Goal: Information Seeking & Learning: Check status

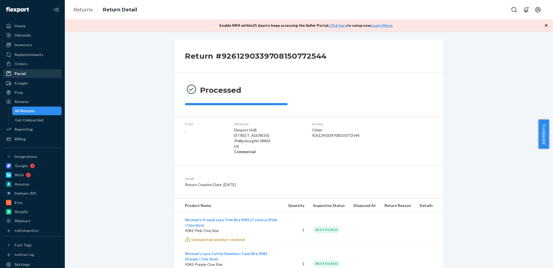
drag, startPoint x: 0, startPoint y: 0, endPoint x: 31, endPoint y: 72, distance: 78.0
click at [26, 65] on div "Orders" at bounding box center [21, 63] width 13 height 5
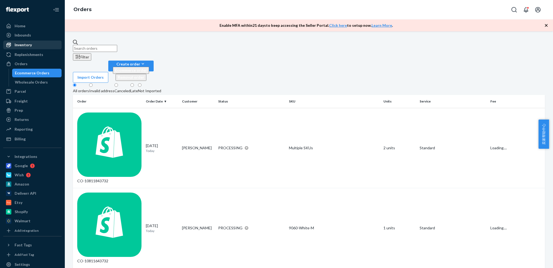
drag, startPoint x: 20, startPoint y: 45, endPoint x: 57, endPoint y: 45, distance: 37.0
click at [19, 45] on div "Inventory" at bounding box center [23, 44] width 17 height 5
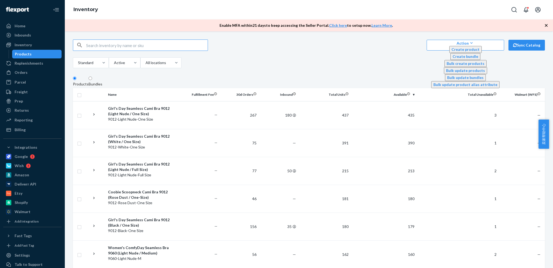
click at [135, 48] on input "text" at bounding box center [147, 45] width 122 height 11
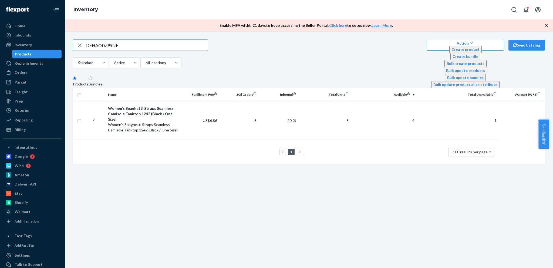
click at [168, 49] on input "DEHAODZ99NF" at bounding box center [147, 45] width 122 height 11
paste input "LKVIGYEG4C"
click at [168, 47] on input "DLKVIGYEG4C" at bounding box center [147, 45] width 122 height 11
paste input "6RN2HD4R9Z"
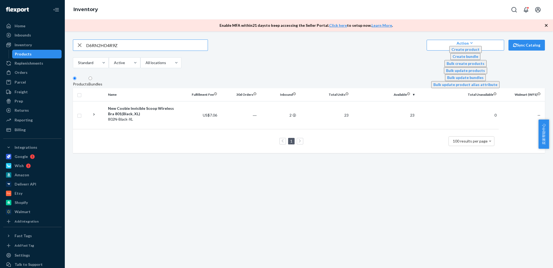
click at [158, 45] on input "D6RN2HD4R9Z" at bounding box center [147, 45] width 122 height 11
paste input "59MFNE7FM6"
click at [163, 50] on input "D59MFNE7FM6" at bounding box center [147, 45] width 122 height 11
paste input "6RN2HD4R9Z"
type input "D6RN2HD4R9Z"
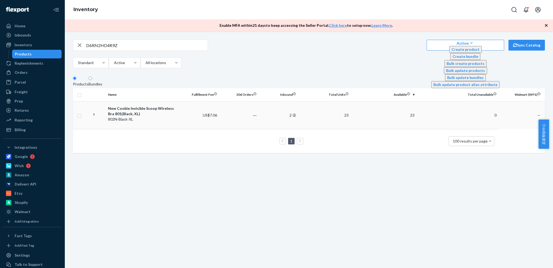
click at [150, 115] on div "New Coobie Invisible Scoop Wireless Bra 801(Black, XL)" at bounding box center [143, 111] width 70 height 11
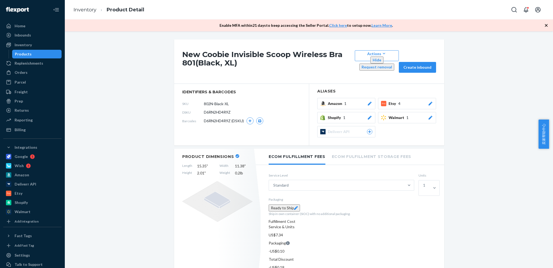
click at [343, 115] on span "1" at bounding box center [344, 117] width 2 height 5
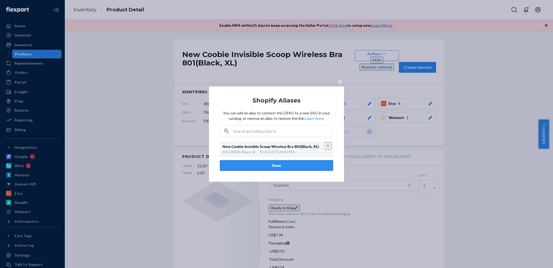
click at [339, 83] on span "×" at bounding box center [340, 80] width 4 height 9
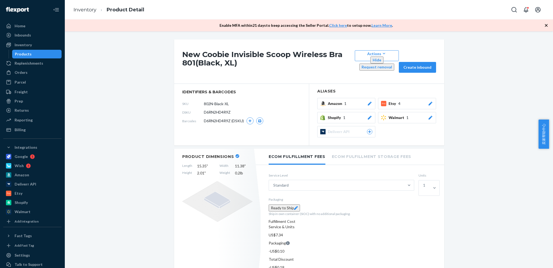
click at [333, 101] on span "Amazon" at bounding box center [336, 103] width 16 height 5
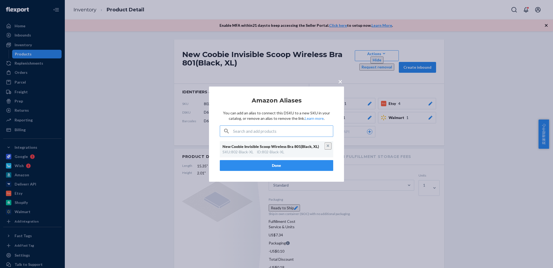
click at [341, 81] on span "×" at bounding box center [340, 80] width 4 height 9
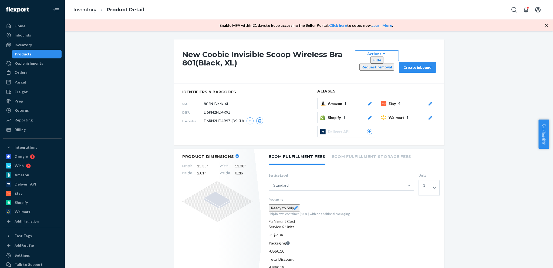
click at [396, 101] on span "Etsy" at bounding box center [394, 103] width 10 height 5
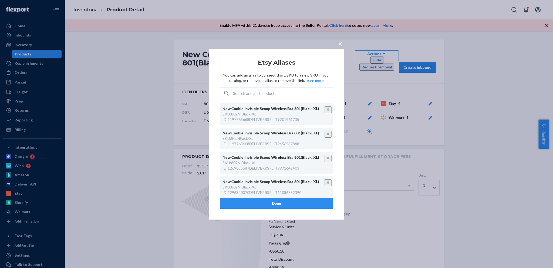
click at [338, 44] on button "×" at bounding box center [340, 42] width 8 height 9
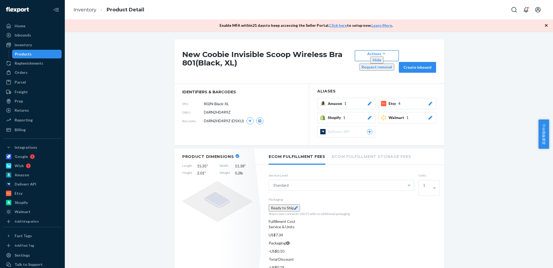
click at [381, 56] on div "Actions" at bounding box center [376, 54] width 35 height 6
click at [237, 58] on h1 "New Coobie Invisible Scoop Wireless Bra 801(Black, XL)" at bounding box center [267, 61] width 170 height 22
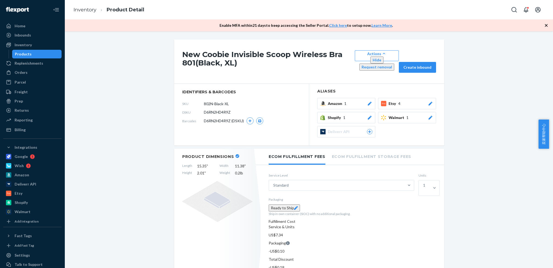
click at [387, 53] on button "Actions Hide Request removal" at bounding box center [377, 55] width 44 height 11
click at [78, 9] on link "Inventory" at bounding box center [84, 10] width 23 height 6
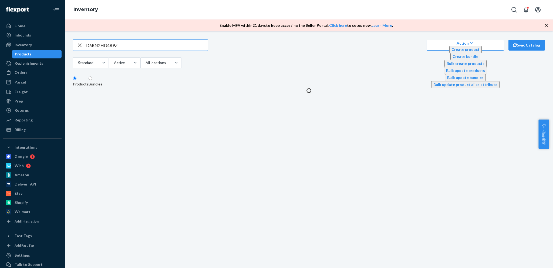
click at [136, 48] on input "D6RN2HD4R9Z" at bounding box center [147, 45] width 122 height 11
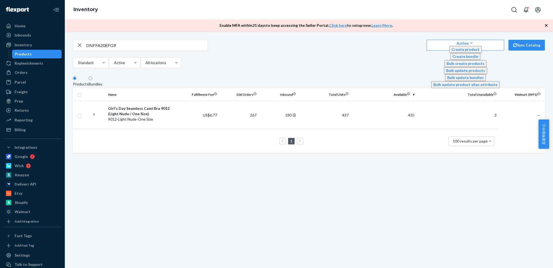
click at [168, 49] on input "DNFFA20EFG9" at bounding box center [147, 45] width 122 height 11
paste input "E3IJ2H7YLG"
type input "DE3IJ2H7YLG"
click at [24, 120] on div "Reporting" at bounding box center [24, 119] width 18 height 5
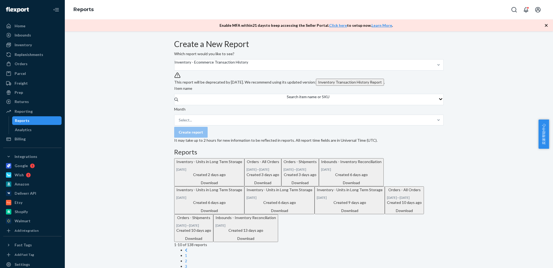
drag, startPoint x: 237, startPoint y: 78, endPoint x: 235, endPoint y: 82, distance: 4.2
click at [237, 65] on div "Inventory - Ecommerce Transaction History" at bounding box center [211, 61] width 74 height 5
click at [175, 70] on input "Inventory - Ecommerce Transaction History" at bounding box center [174, 67] width 1 height 5
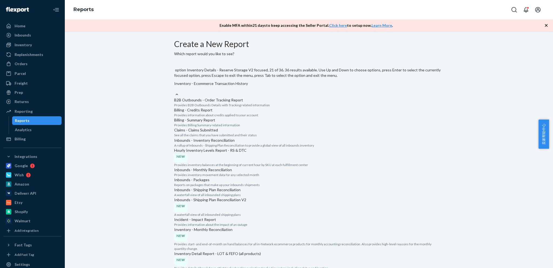
scroll to position [488, 0]
click at [175, 92] on input "option Inventory - Units in Long Term Storage focused, 20 of 36. 36 results ava…" at bounding box center [174, 88] width 1 height 5
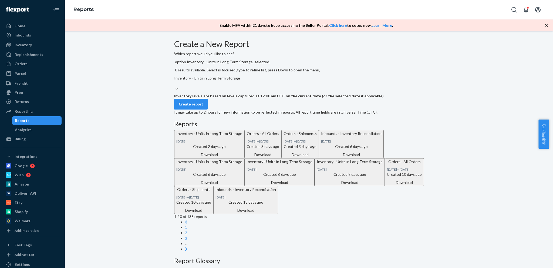
click at [197, 107] on div "Create report" at bounding box center [191, 103] width 24 height 5
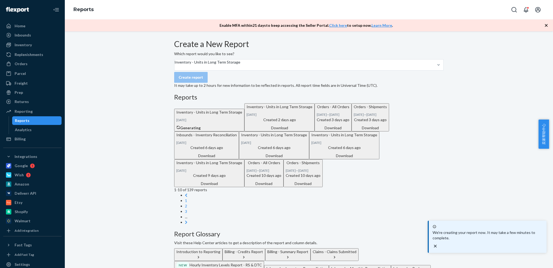
drag, startPoint x: 120, startPoint y: 151, endPoint x: 123, endPoint y: 153, distance: 4.1
click at [120, 151] on div "Create a New Report Which report would you like to see? Inventory - Units in Lo…" at bounding box center [309, 223] width 480 height 369
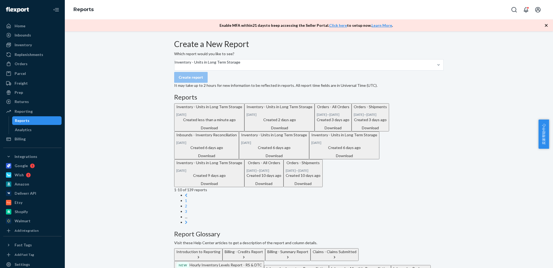
click at [242, 130] on div "Download" at bounding box center [209, 127] width 66 height 5
click at [22, 43] on div "Inventory" at bounding box center [23, 44] width 17 height 5
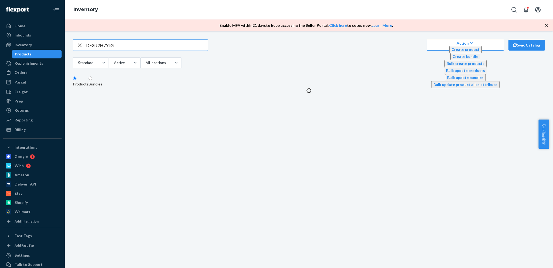
click at [166, 49] on input "DE3IJ2H7YLG" at bounding box center [147, 45] width 122 height 11
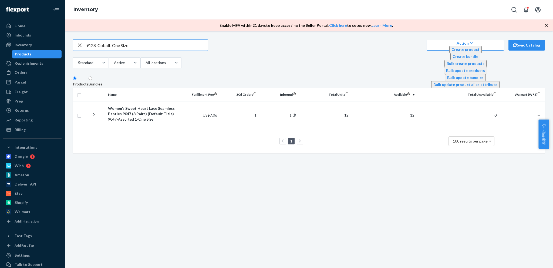
type input "9128-Cobalt-One Size"
click at [167, 122] on div "9128 - Cobalt - One Size" at bounding box center [143, 118] width 70 height 5
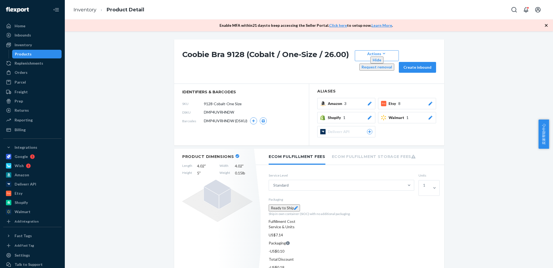
click at [389, 149] on li "Ecom Fulfillment Storage Fees" at bounding box center [374, 156] width 84 height 15
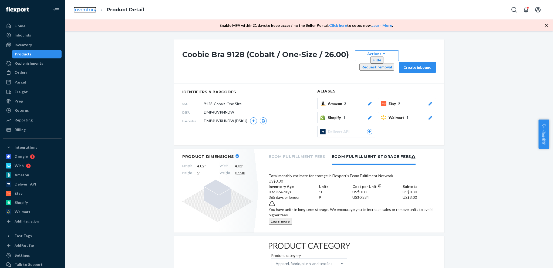
click at [83, 8] on link "Inventory" at bounding box center [84, 10] width 23 height 6
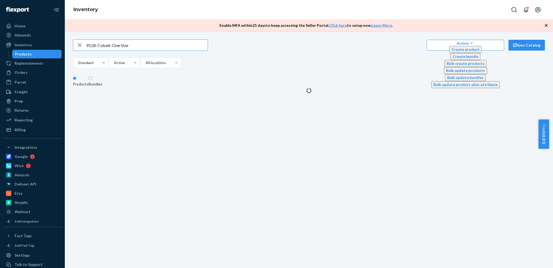
click at [126, 48] on input "9128-Cobalt-One Size" at bounding box center [147, 45] width 122 height 11
type input "802-Black-XL"
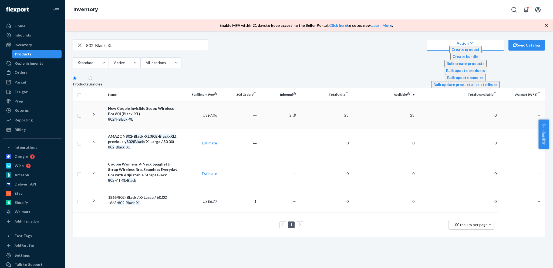
click at [157, 120] on div "802N - Black - XL" at bounding box center [143, 118] width 70 height 5
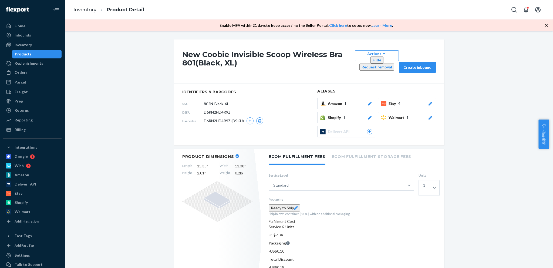
click at [380, 151] on li "Ecom Fulfillment Storage Fees" at bounding box center [371, 156] width 79 height 15
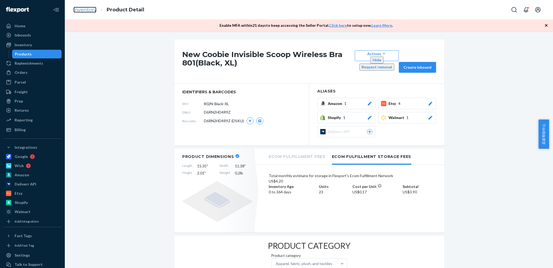
click at [82, 11] on link "Inventory" at bounding box center [84, 10] width 23 height 6
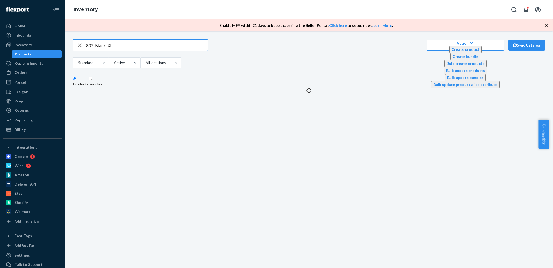
click at [121, 46] on input "802-Black-XL" at bounding box center [147, 45] width 122 height 11
type input "9121-White-Full Size"
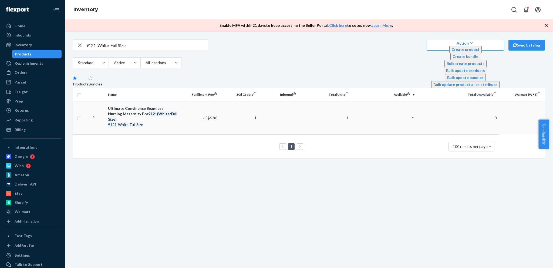
click at [165, 113] on div "Ultimate Convinence Seamless Nursing Maternity Bra 9121 ( White / Full Size )" at bounding box center [143, 114] width 70 height 16
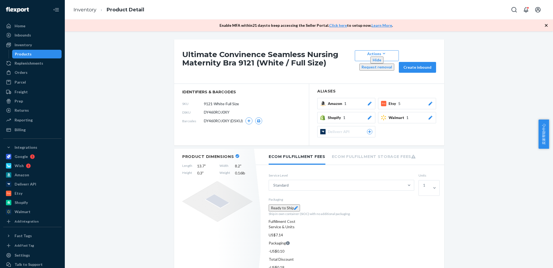
click at [375, 154] on li "Ecom Fulfillment Storage Fees" at bounding box center [374, 156] width 84 height 15
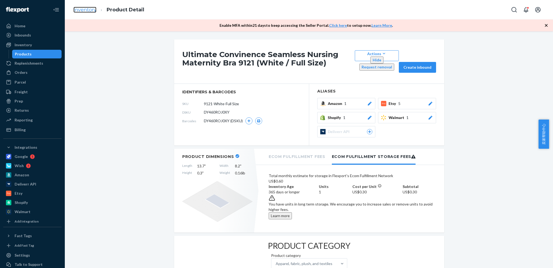
click at [86, 12] on link "Inventory" at bounding box center [84, 10] width 23 height 6
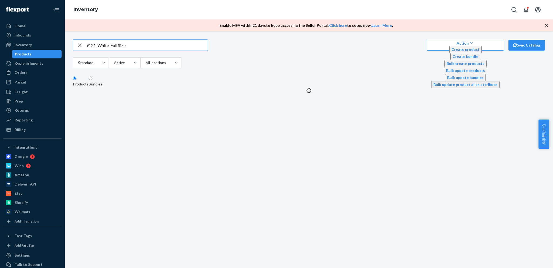
click at [139, 49] on input "9121-White-Full Size" at bounding box center [147, 45] width 122 height 11
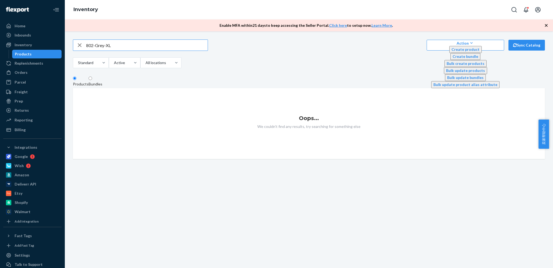
click at [142, 45] on input "802-Grey-XL" at bounding box center [147, 45] width 122 height 11
click at [126, 50] on input "802-Grey-XL" at bounding box center [147, 45] width 122 height 11
paste input "1866-Black-M"
type input "1866-Black-M"
click at [22, 72] on div "Orders" at bounding box center [21, 72] width 13 height 5
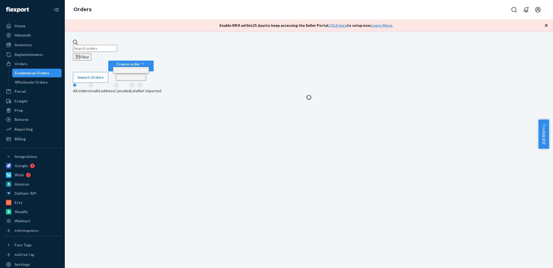
click at [117, 45] on input "text" at bounding box center [95, 48] width 44 height 7
paste input "111-2915463-8768231"
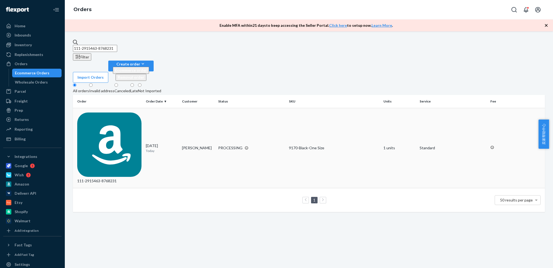
paste input "4-5268410-5881066"
type input "114-5268410-5881066"
